Goal: Task Accomplishment & Management: Manage account settings

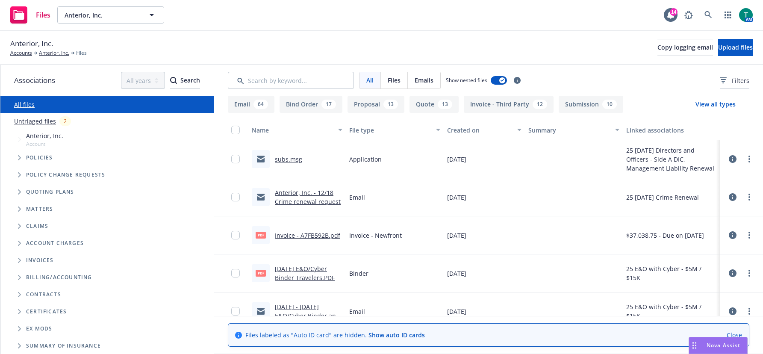
click at [286, 158] on link "subs.msg" at bounding box center [288, 159] width 27 height 8
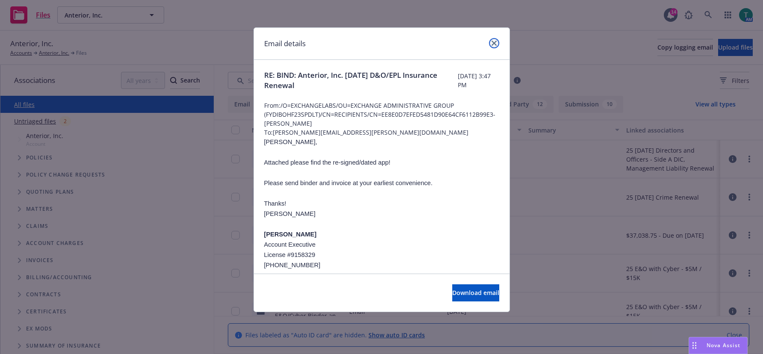
click at [495, 45] on icon "close" at bounding box center [494, 43] width 5 height 5
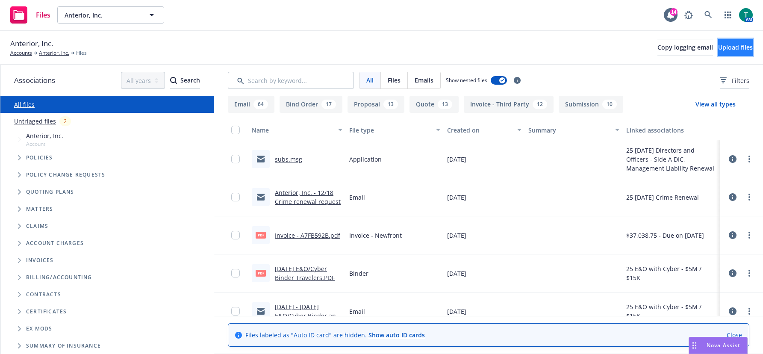
click at [730, 45] on span "Upload files" at bounding box center [735, 47] width 35 height 8
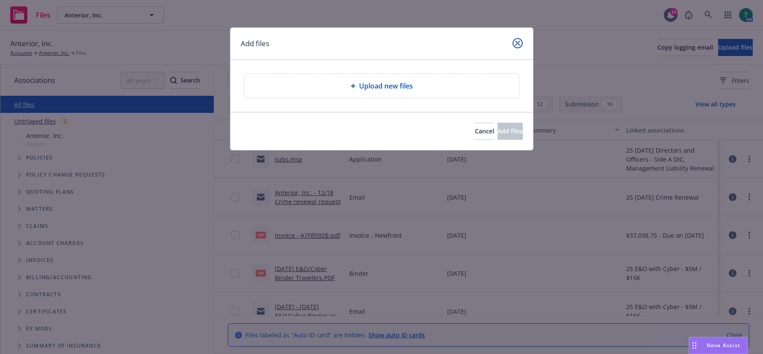
click at [518, 40] on link "close" at bounding box center [517, 43] width 10 height 10
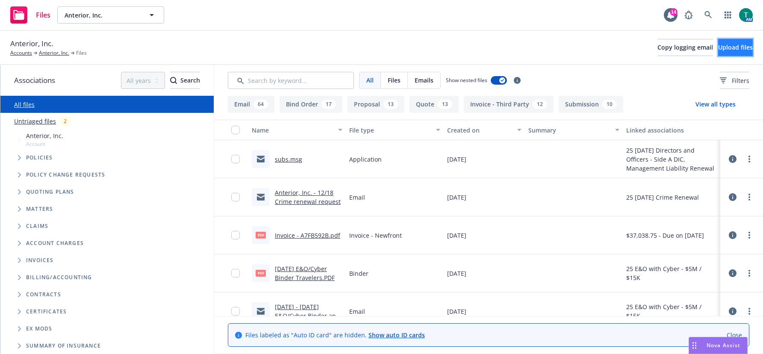
click at [718, 45] on span "Upload files" at bounding box center [735, 47] width 35 height 8
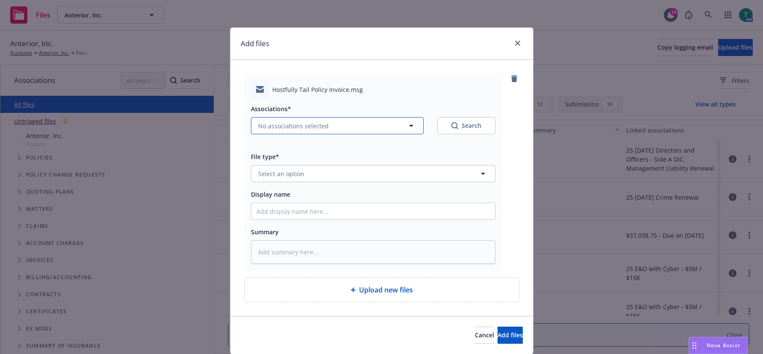
click at [282, 124] on span "No associations selected" at bounding box center [293, 125] width 71 height 9
type textarea "x"
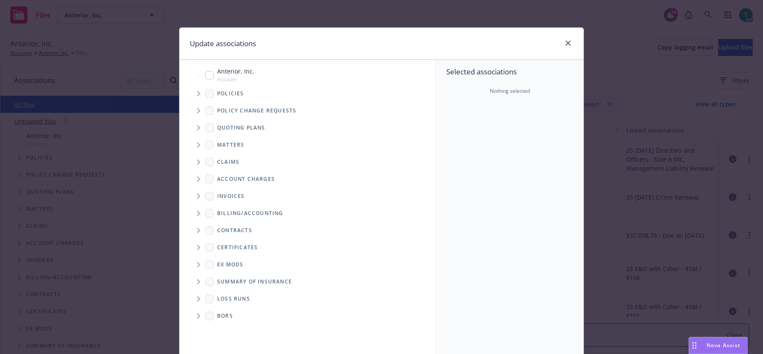
click at [206, 79] on input "Tree Example" at bounding box center [209, 75] width 9 height 9
checkbox input "true"
drag, startPoint x: 194, startPoint y: 132, endPoint x: 215, endPoint y: 128, distance: 21.2
click at [195, 131] on span "Tree Example" at bounding box center [198, 128] width 14 height 14
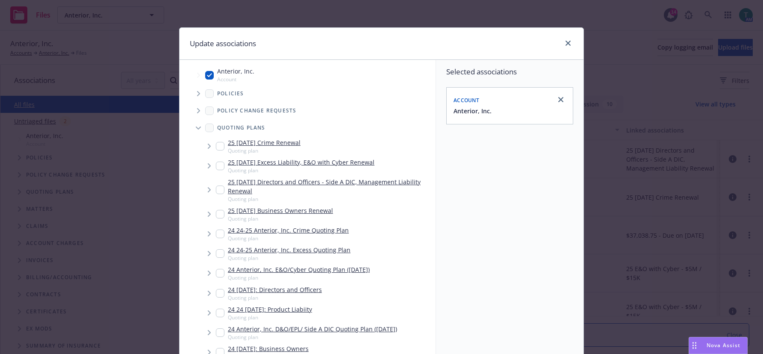
click at [213, 188] on div "25 08/12/25 Directors and Officers - Side A DIC, Management Liability Renewal Q…" at bounding box center [317, 190] width 237 height 29
checkbox input "true"
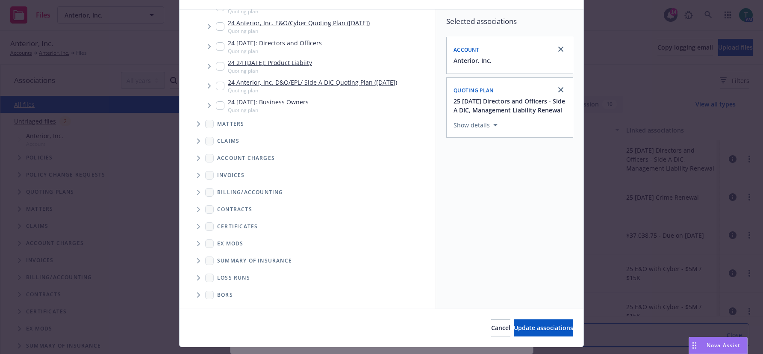
scroll to position [71, 0]
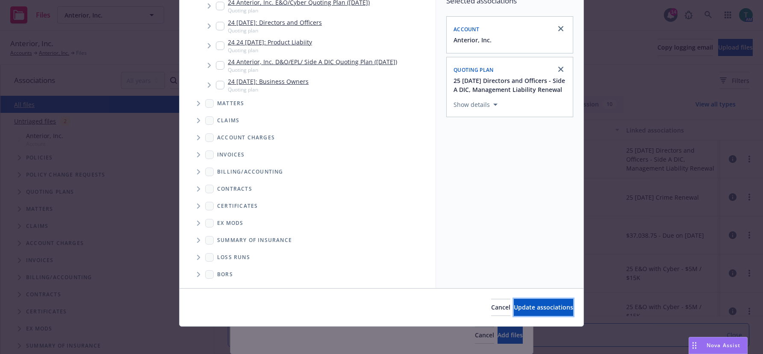
drag, startPoint x: 536, startPoint y: 305, endPoint x: 526, endPoint y: 312, distance: 12.3
click at [536, 305] on span "Update associations" at bounding box center [543, 307] width 59 height 8
type textarea "x"
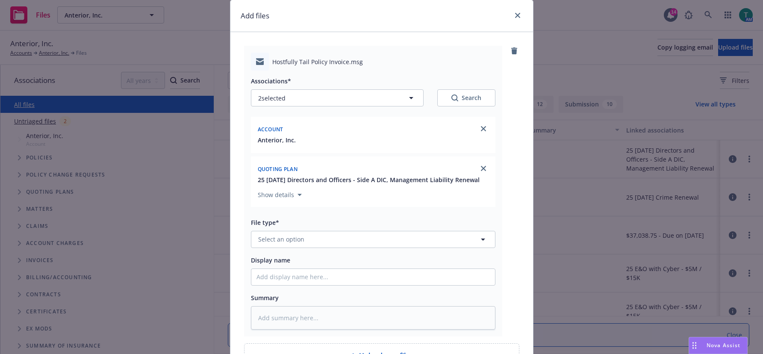
scroll to position [43, 0]
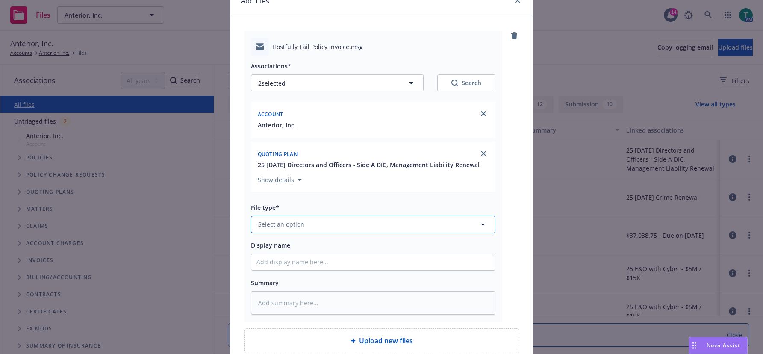
click at [268, 225] on span "Select an option" at bounding box center [281, 224] width 46 height 9
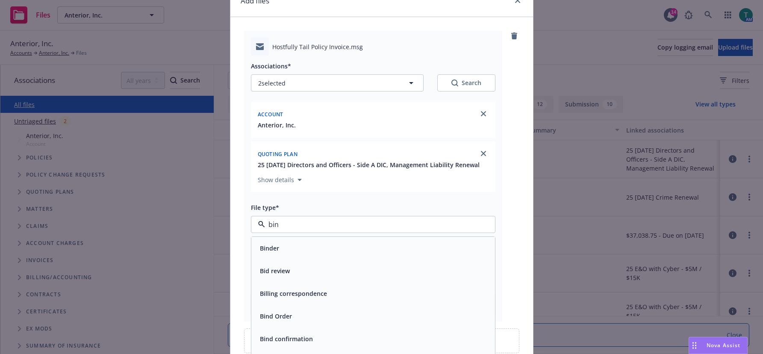
type input "bind"
click at [293, 249] on div "Binder" at bounding box center [372, 248] width 233 height 12
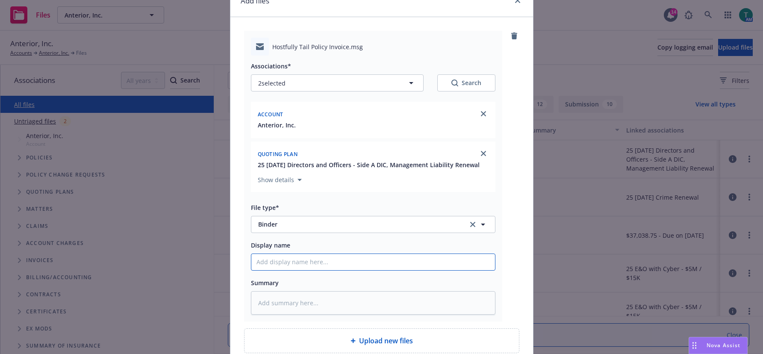
click at [291, 264] on input "Display name" at bounding box center [373, 262] width 244 height 16
type textarea "x"
type input "p"
type textarea "x"
type input "pr"
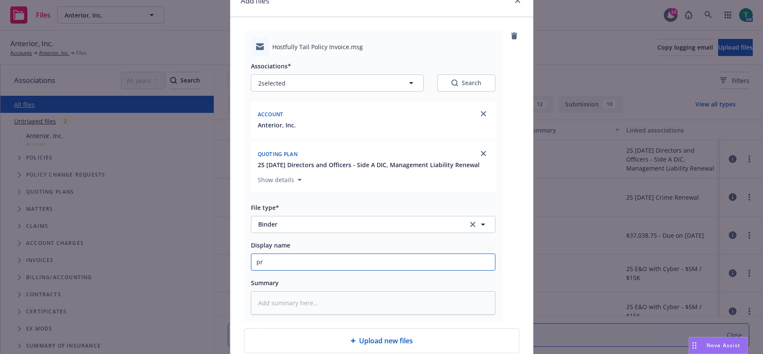
type textarea "x"
type input "pri"
type textarea "x"
type input "prim"
type textarea "x"
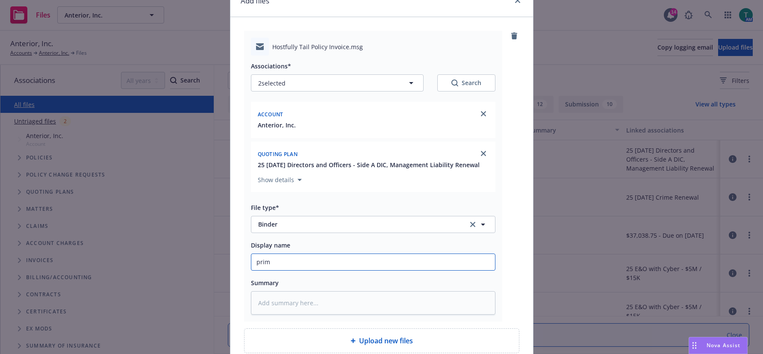
type input "prima"
type textarea "x"
type input "primar"
type textarea "x"
type input "primary"
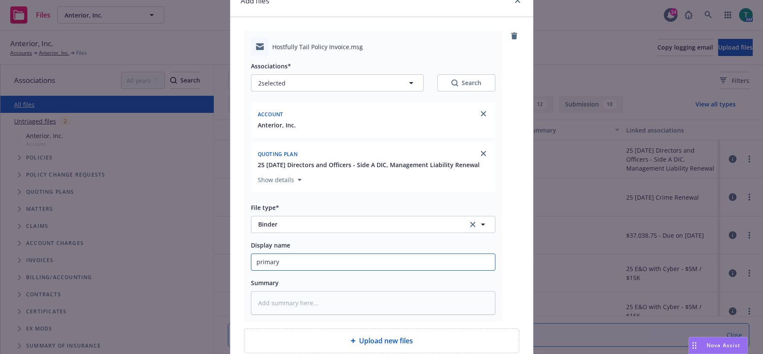
type textarea "x"
type input "primary b"
type textarea "x"
type input "primary bi"
type textarea "x"
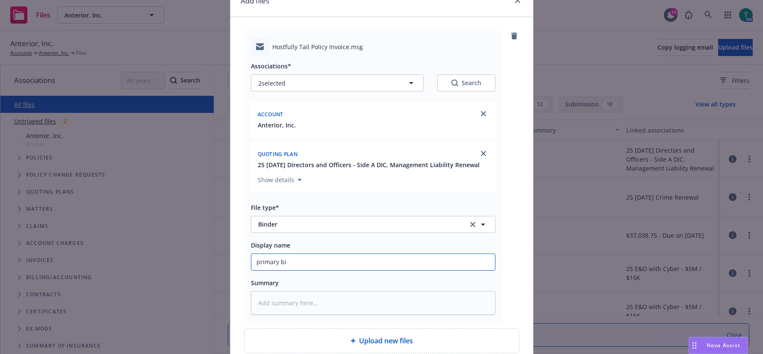
type input "primary bin"
type textarea "x"
type input "primary bind"
type textarea "x"
type input "primary binde"
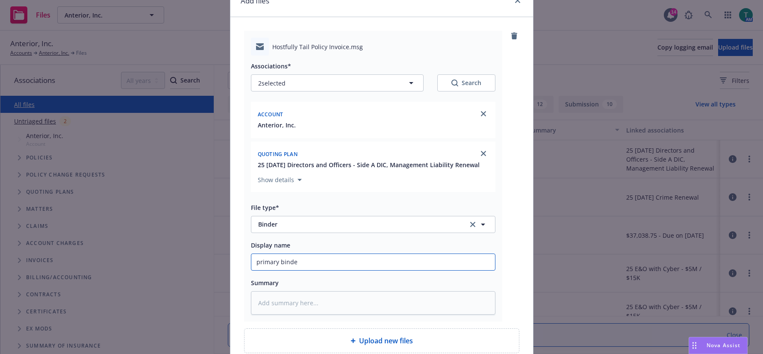
type textarea "x"
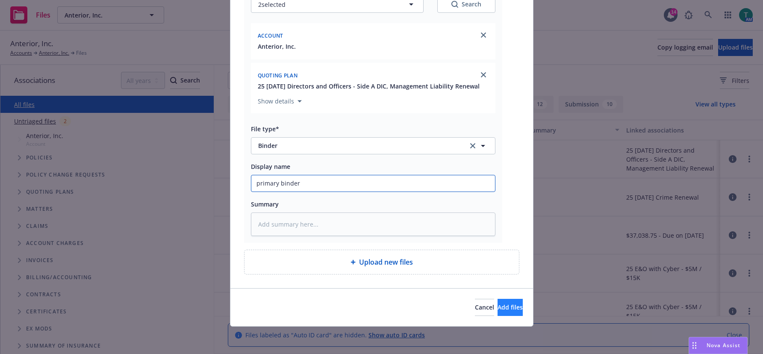
type input "primary binder"
click at [508, 308] on button "Add files" at bounding box center [510, 307] width 25 height 17
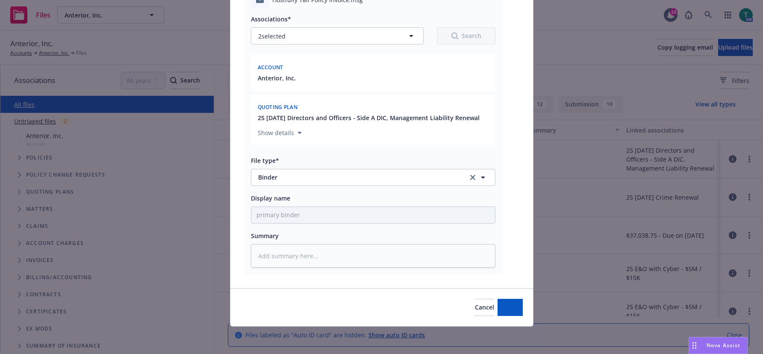
scroll to position [90, 0]
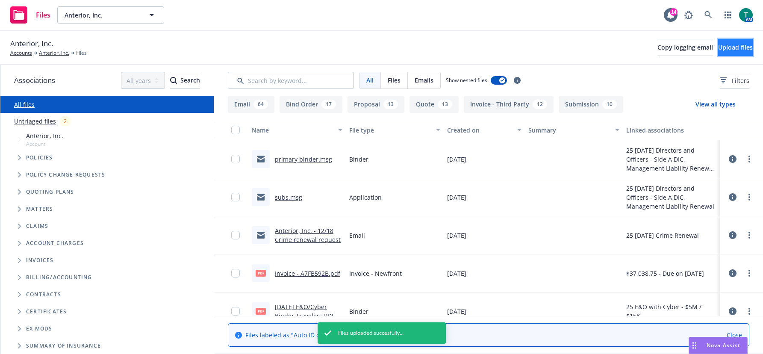
click at [730, 46] on span "Upload files" at bounding box center [735, 47] width 35 height 8
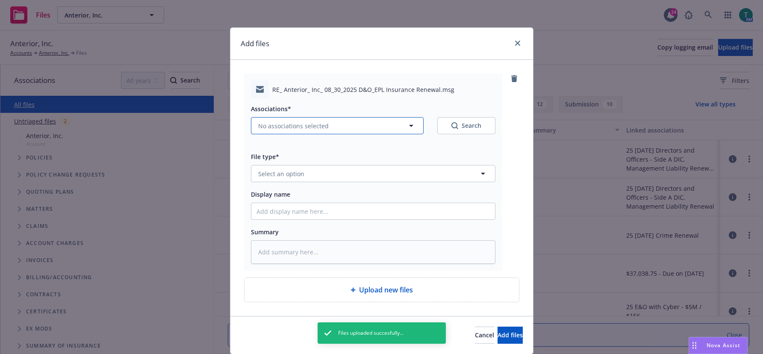
click at [261, 118] on button "No associations selected" at bounding box center [337, 125] width 173 height 17
type textarea "x"
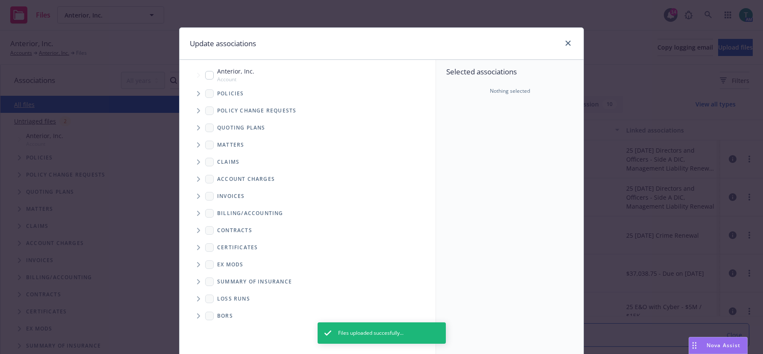
drag, startPoint x: 207, startPoint y: 75, endPoint x: 200, endPoint y: 124, distance: 49.7
click at [206, 77] on input "Tree Example" at bounding box center [209, 75] width 9 height 9
checkbox input "true"
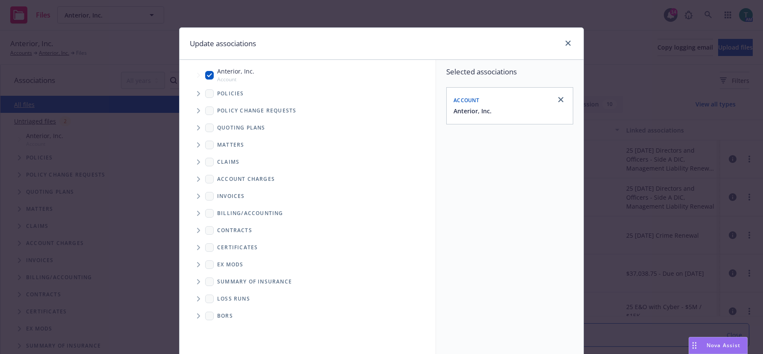
type textarea "x"
click at [197, 124] on span "Tree Example" at bounding box center [198, 128] width 14 height 14
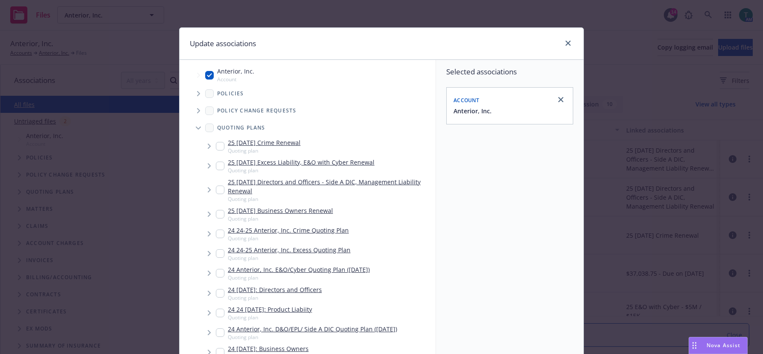
click at [216, 189] on input "Tree Example" at bounding box center [220, 190] width 9 height 9
checkbox input "true"
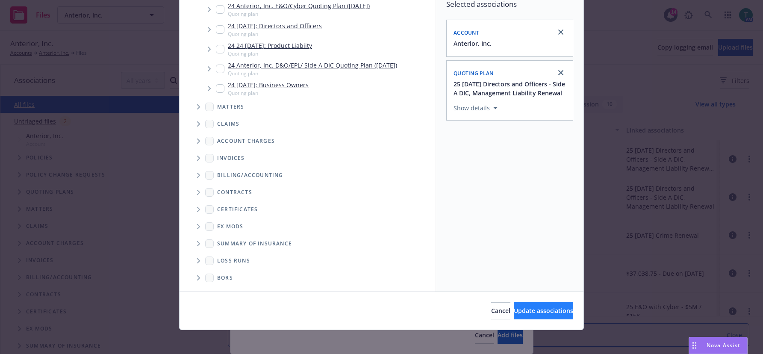
scroll to position [71, 0]
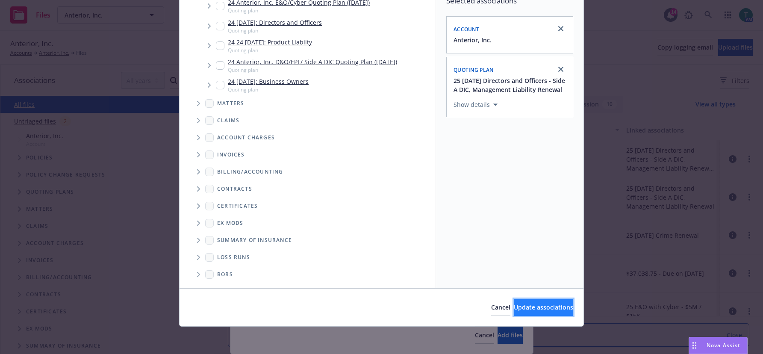
click at [517, 300] on button "Update associations" at bounding box center [543, 307] width 59 height 17
type textarea "x"
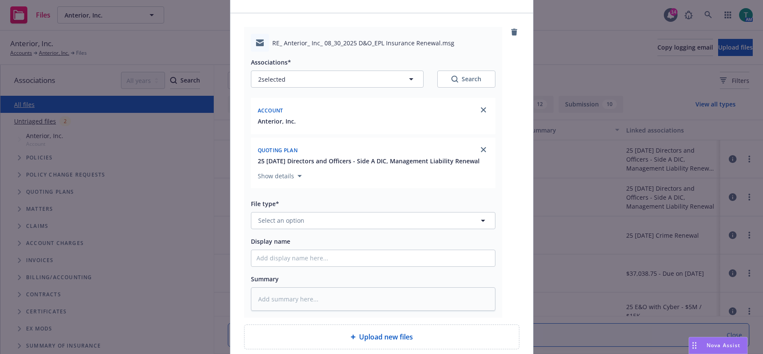
scroll to position [121, 0]
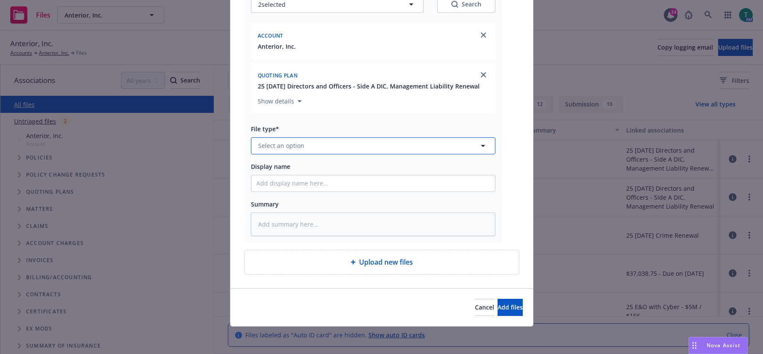
click at [270, 138] on button "Select an option" at bounding box center [373, 145] width 244 height 17
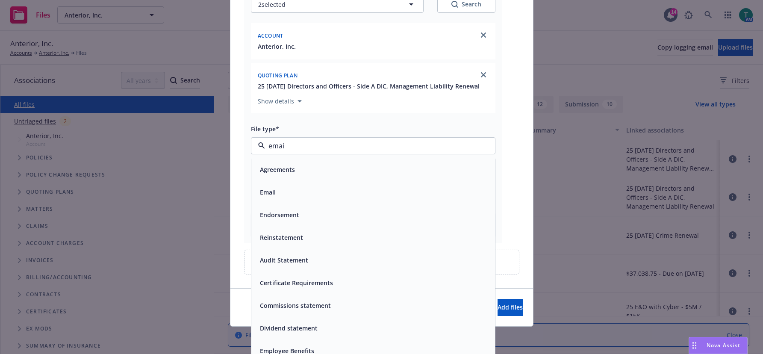
type input "email"
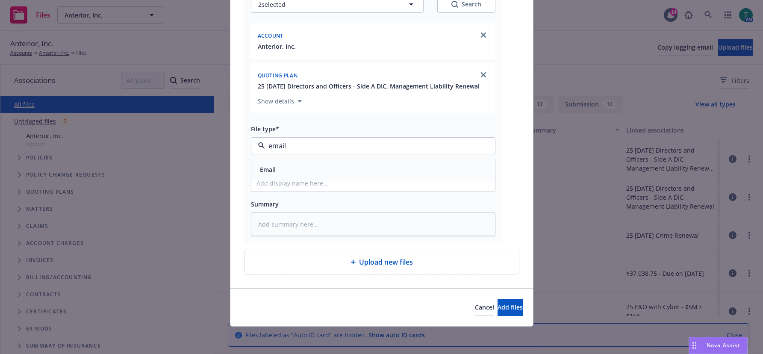
click at [272, 164] on div "Email" at bounding box center [266, 169] width 21 height 12
drag, startPoint x: 262, startPoint y: 186, endPoint x: 262, endPoint y: 181, distance: 5.1
click at [263, 183] on input "Display name" at bounding box center [373, 183] width 244 height 16
type textarea "x"
type input "n"
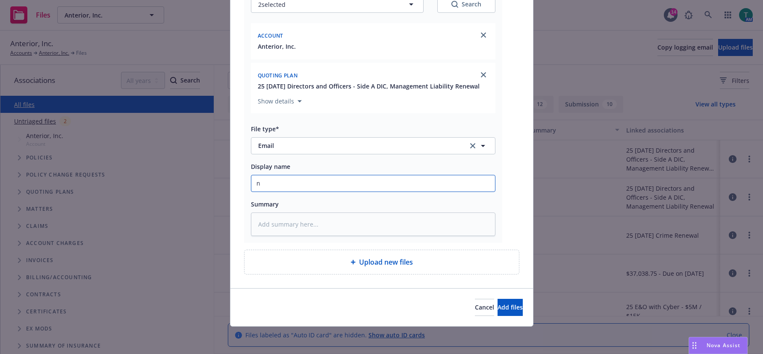
type textarea "x"
type input "ne"
type textarea "x"
type input "nee"
type textarea "x"
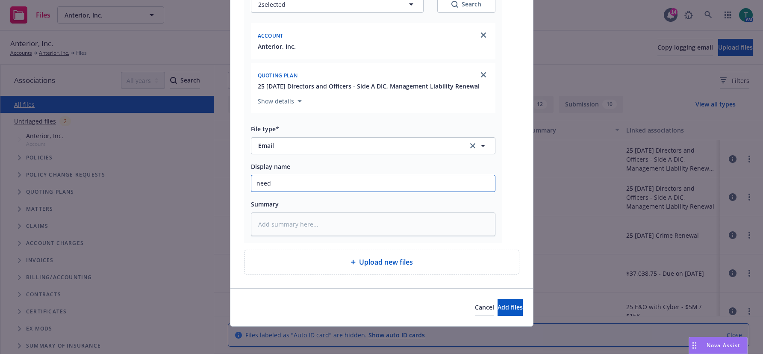
type input "need"
type textarea "x"
type input "need si"
type textarea "x"
type input "need sie"
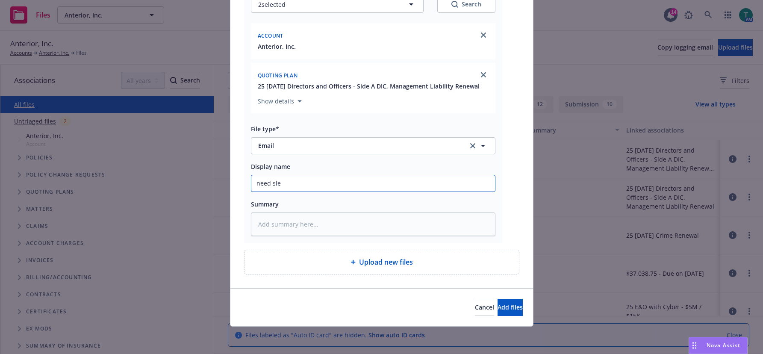
type textarea "x"
type input "need sie"
type textarea "x"
type input "need sie"
type textarea "x"
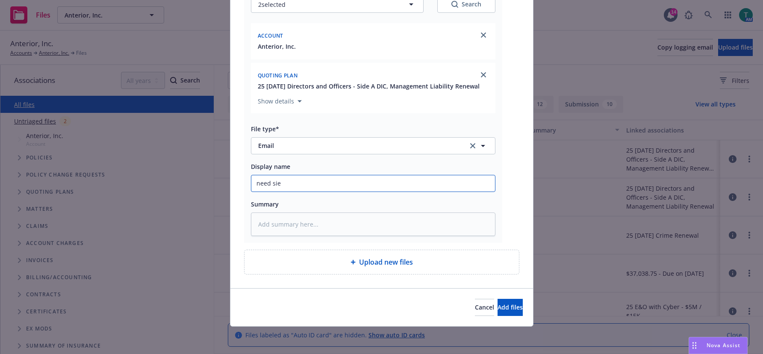
type input "need si"
type textarea "x"
type input "need sid"
type textarea "x"
type input "need side"
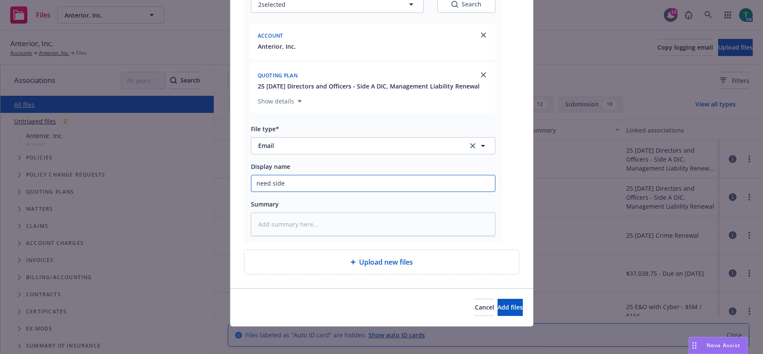
type textarea "x"
type input "need side a"
type textarea "x"
type input "need side a"
type textarea "x"
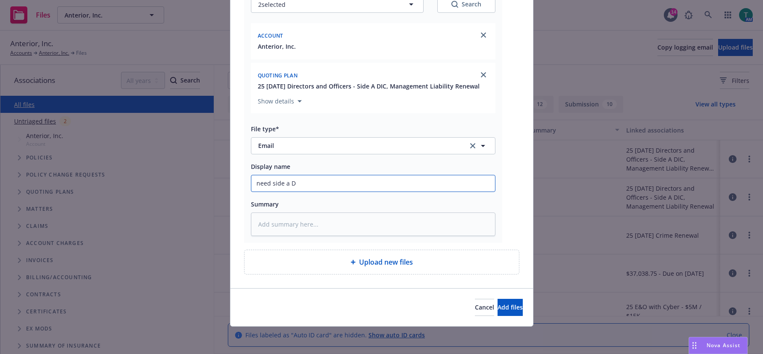
type input "need side a DI"
type textarea "x"
type input "need side a DIC"
type textarea "x"
type input "need side a DIC"
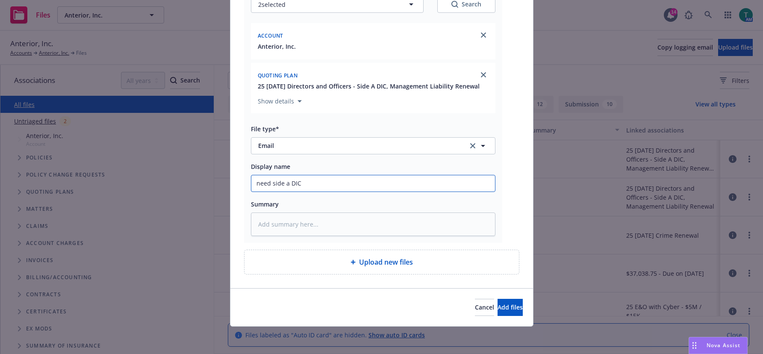
type textarea "x"
type input "need side a DIC b"
type textarea "x"
type input "need side a DIC bi"
type textarea "x"
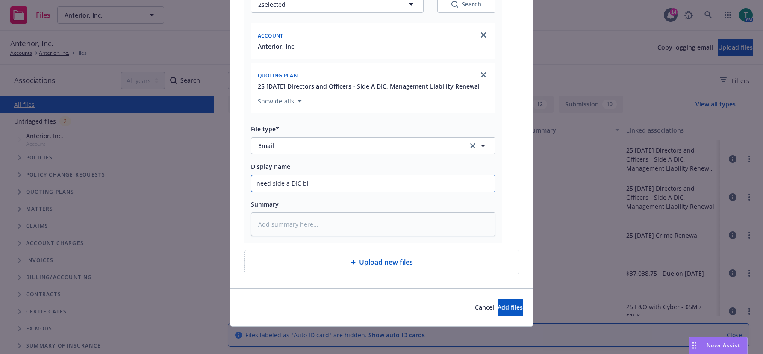
type input "need side a DIC bin"
type textarea "x"
type input "need side a DIC bind"
type textarea "x"
type input "need side a DIC binde"
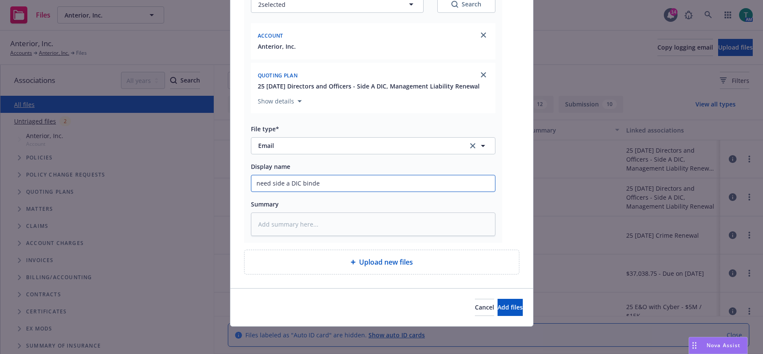
type textarea "x"
type input "need side a DIC binder"
click at [498, 304] on span "Add files" at bounding box center [510, 307] width 25 height 8
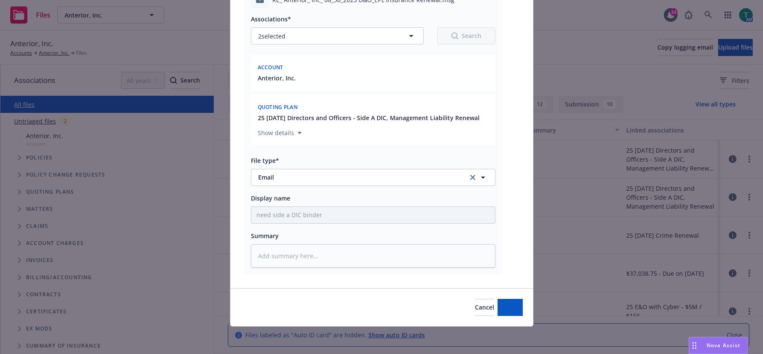
scroll to position [90, 0]
type textarea "x"
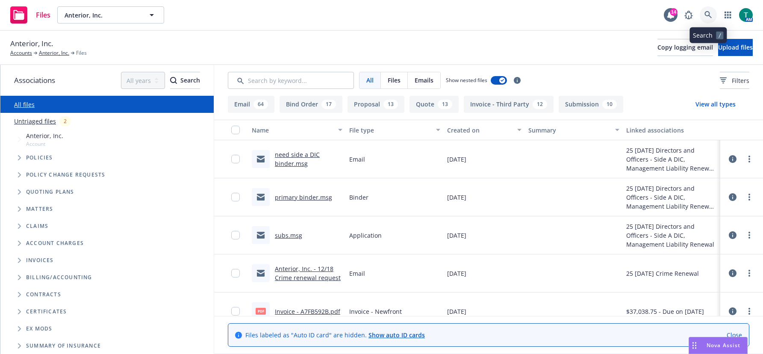
click at [709, 18] on icon at bounding box center [708, 15] width 8 height 8
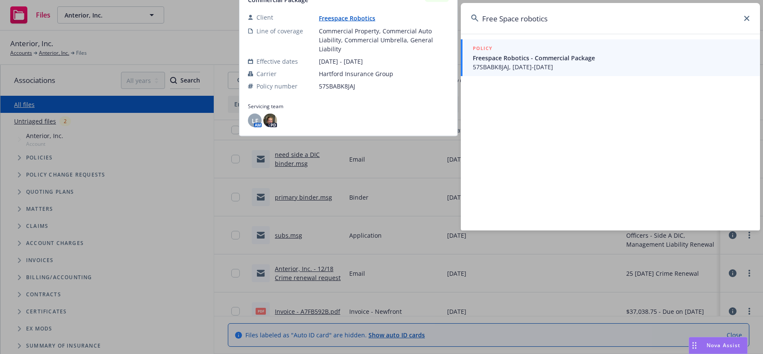
type input "Free Space robotics"
click at [511, 63] on span "57SBABK8JAJ, 10/03/2024-10/03/2025" at bounding box center [611, 66] width 277 height 9
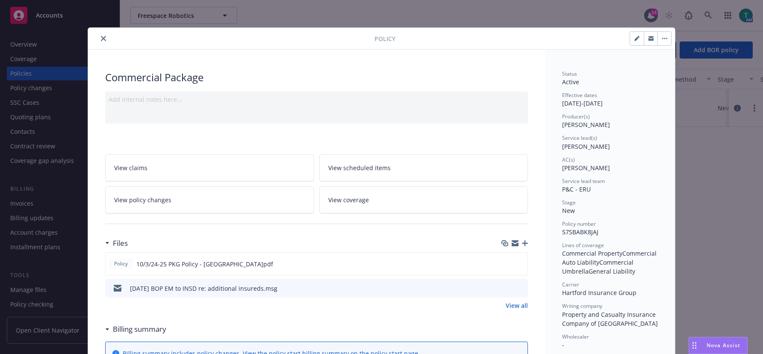
click at [104, 37] on button "close" at bounding box center [103, 38] width 10 height 10
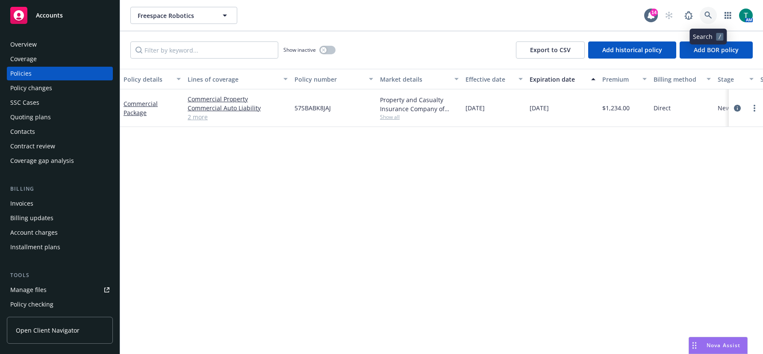
click at [711, 18] on icon at bounding box center [708, 16] width 8 height 8
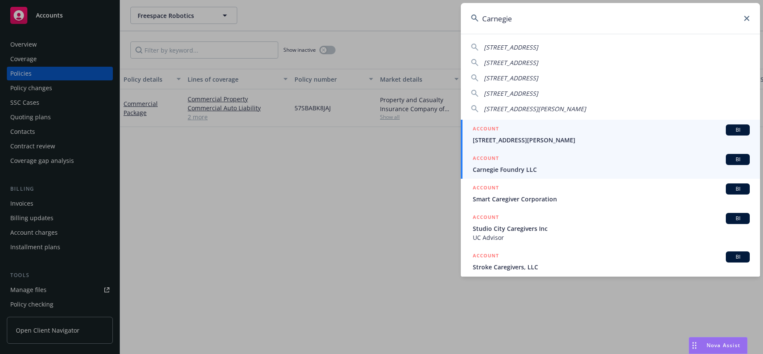
type input "Carnegie"
click at [729, 161] on span "BI" at bounding box center [737, 160] width 17 height 8
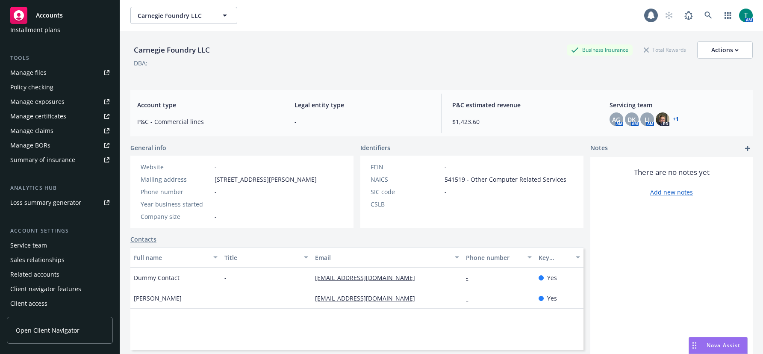
scroll to position [218, 0]
click at [58, 242] on div "Service team" at bounding box center [59, 245] width 99 height 14
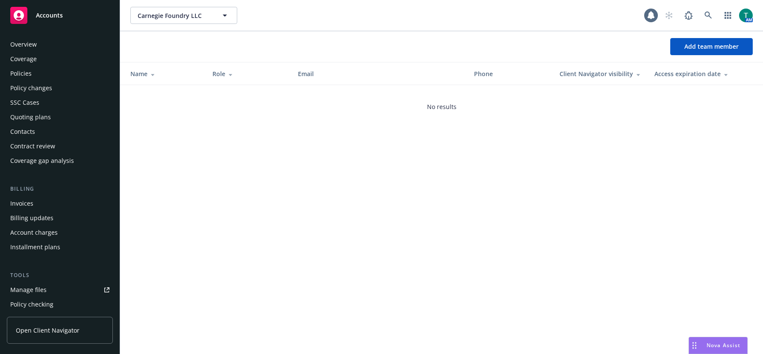
scroll to position [218, 0]
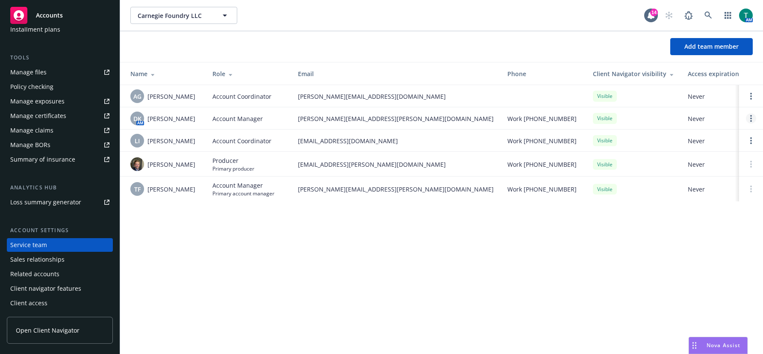
click at [751, 118] on circle "Open options" at bounding box center [751, 119] width 2 height 2
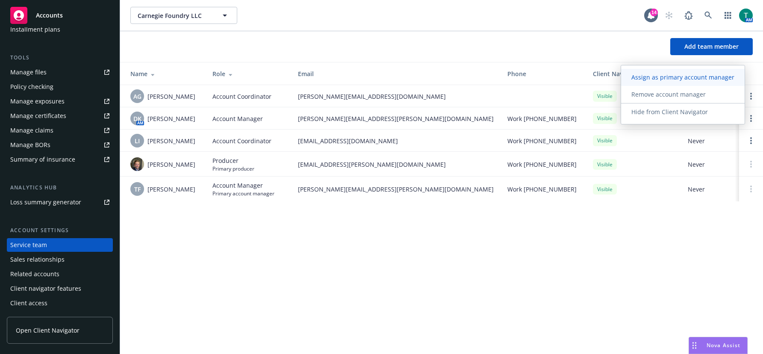
click at [698, 77] on span "Assign as primary account manager" at bounding box center [683, 77] width 124 height 8
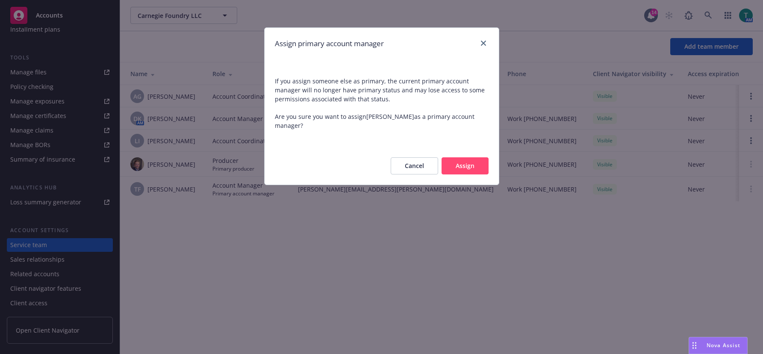
click at [479, 157] on button "Assign" at bounding box center [465, 165] width 47 height 17
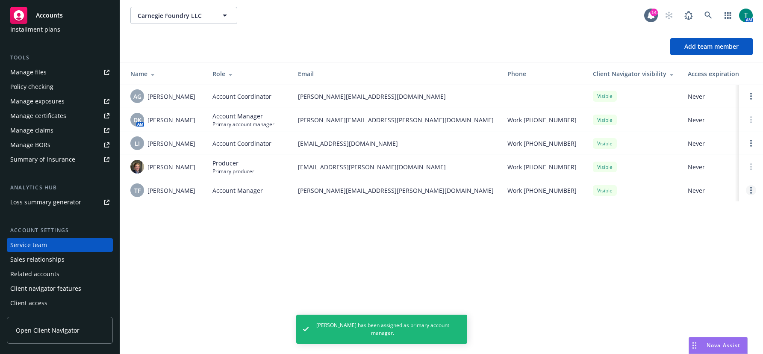
click at [747, 190] on link "Open options" at bounding box center [751, 190] width 10 height 10
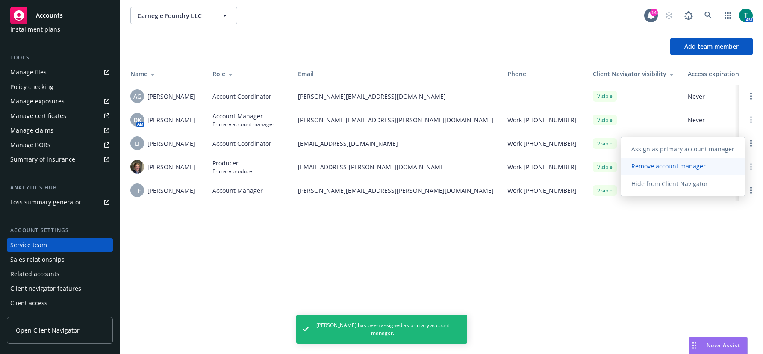
click at [660, 167] on span "Remove account manager" at bounding box center [668, 166] width 95 height 8
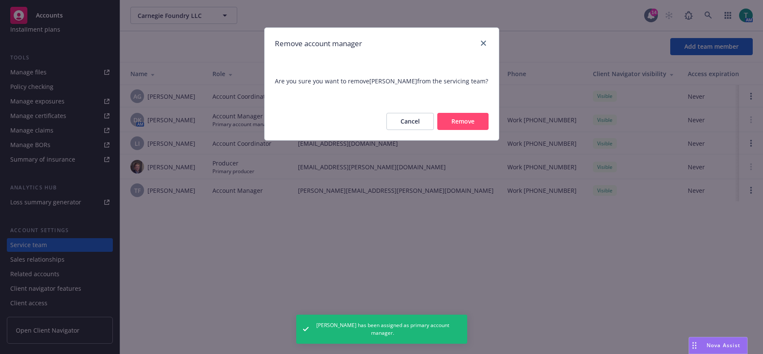
click at [472, 122] on button "Remove" at bounding box center [462, 121] width 51 height 17
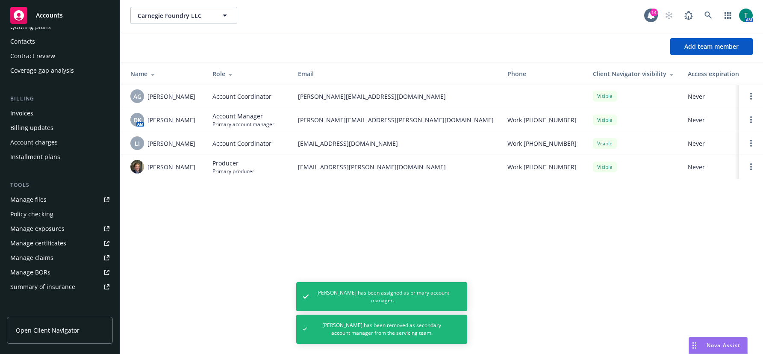
scroll to position [89, 0]
click at [34, 197] on div "Manage files" at bounding box center [28, 201] width 36 height 14
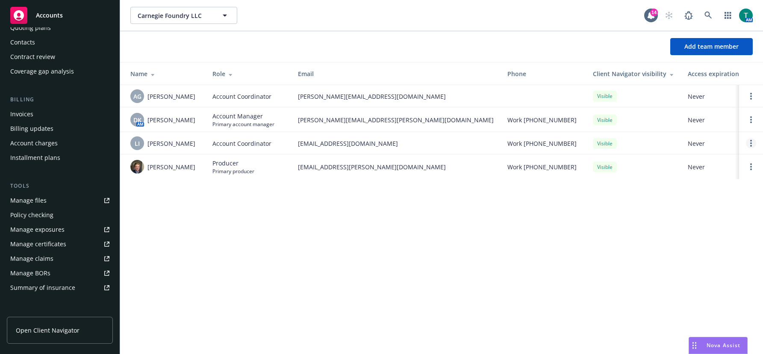
click at [750, 144] on link "Open options" at bounding box center [751, 143] width 10 height 10
click at [408, 218] on div "Carnegie Foundry LLC Carnegie Foundry LLC 14 AM Add team member Name Role Email…" at bounding box center [441, 177] width 643 height 354
click at [752, 146] on link "Open options" at bounding box center [751, 143] width 10 height 10
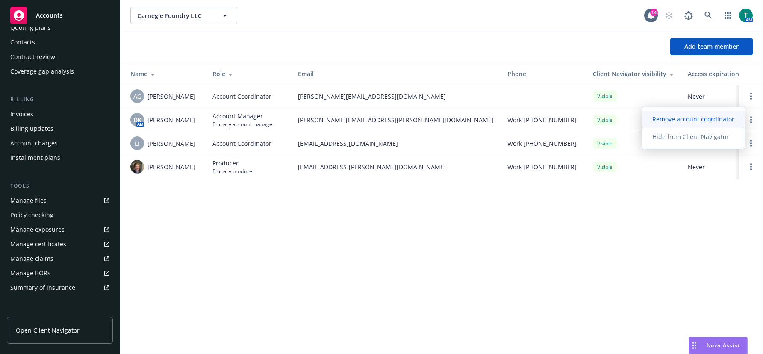
click at [702, 120] on span "Remove account coordinator" at bounding box center [693, 119] width 103 height 8
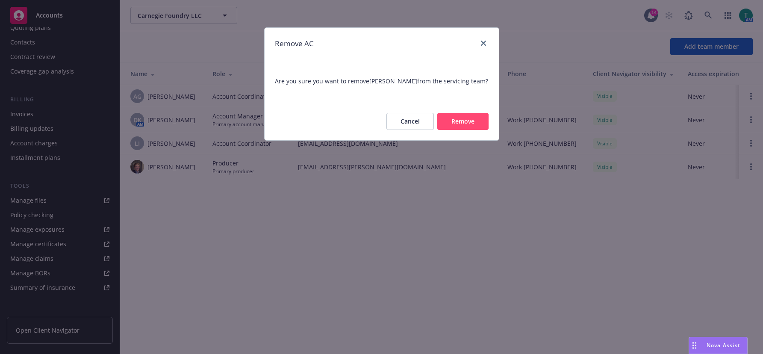
drag, startPoint x: 466, startPoint y: 123, endPoint x: 251, endPoint y: 291, distance: 273.1
click at [466, 123] on button "Remove" at bounding box center [462, 121] width 51 height 17
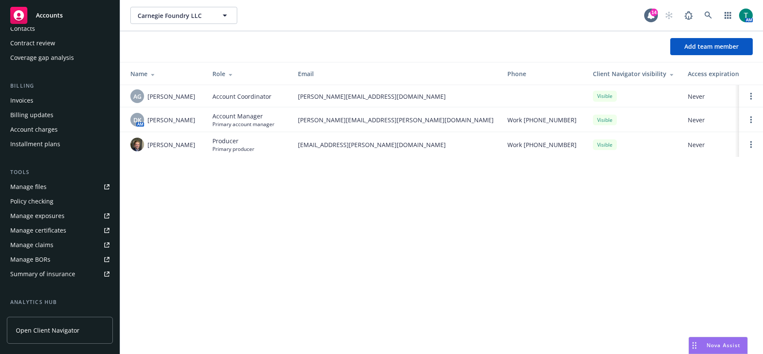
scroll to position [0, 0]
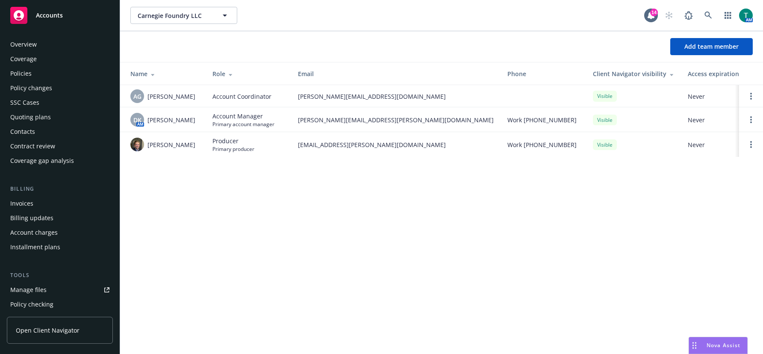
click at [30, 72] on div "Policies" at bounding box center [20, 74] width 21 height 14
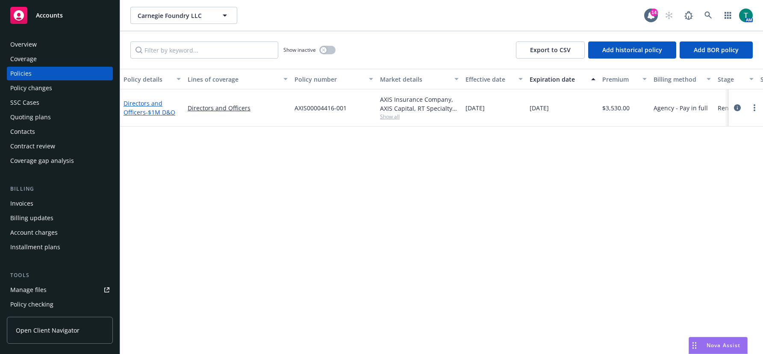
click at [139, 109] on link "Directors and Officers - $1M D&O" at bounding box center [150, 107] width 52 height 17
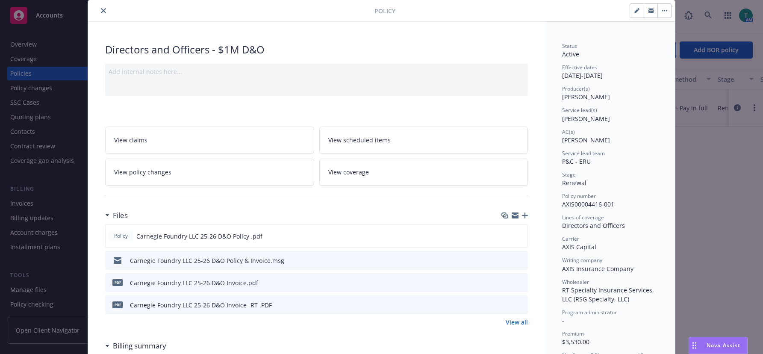
scroll to position [43, 0]
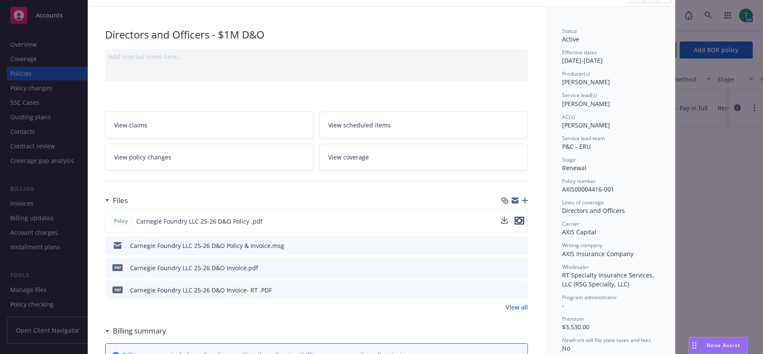
click at [517, 222] on icon "preview file" at bounding box center [519, 221] width 8 height 6
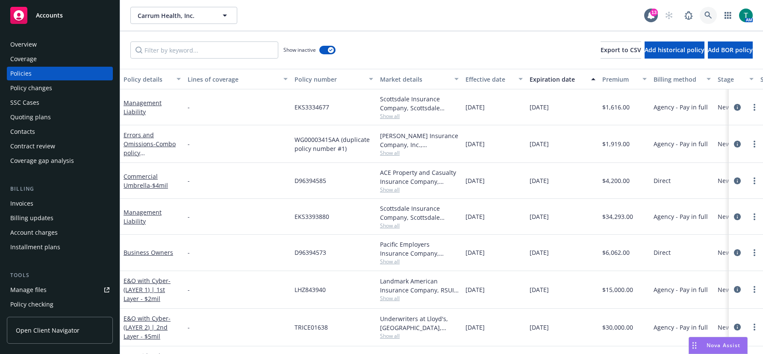
click at [708, 11] on link at bounding box center [708, 15] width 17 height 17
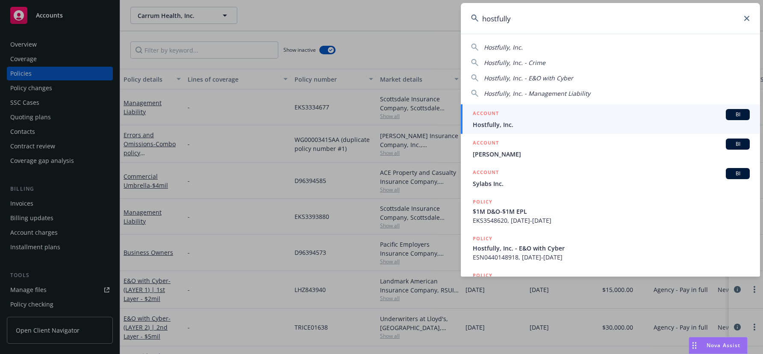
type input "hostfully"
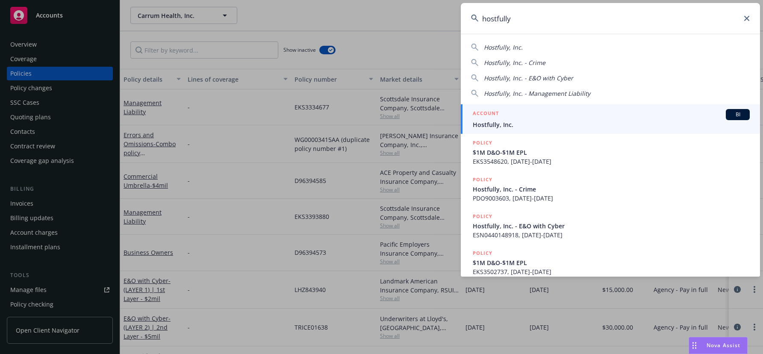
click at [734, 112] on span "BI" at bounding box center [737, 115] width 17 height 8
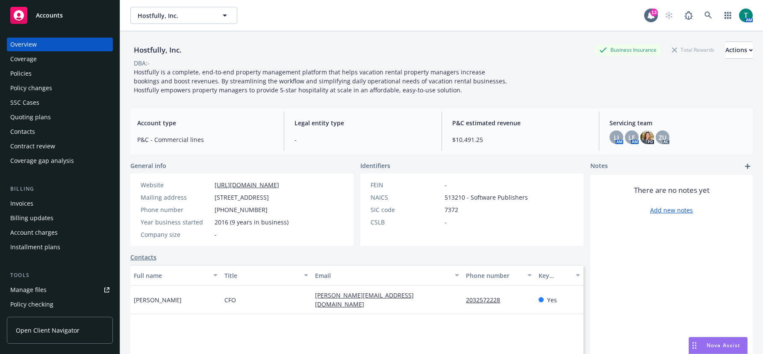
click at [27, 70] on div "Policies" at bounding box center [20, 74] width 21 height 14
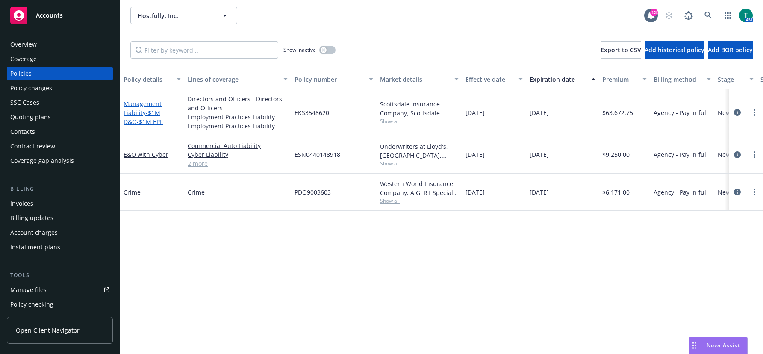
click at [147, 109] on span "- $1M D&O-$1M EPL" at bounding box center [143, 117] width 39 height 17
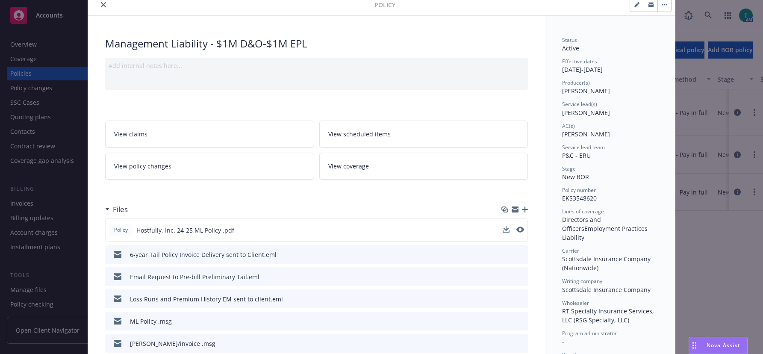
scroll to position [85, 0]
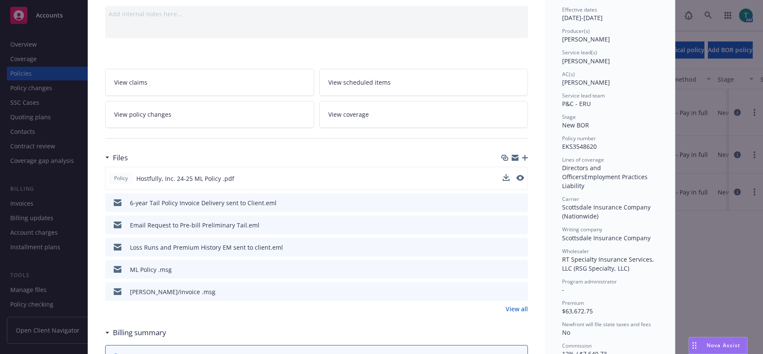
click at [521, 178] on div "Policy Hostfully, Inc. 24-25 ML Policy .pdf" at bounding box center [316, 178] width 423 height 23
click at [515, 177] on icon "preview file" at bounding box center [519, 178] width 8 height 6
